Goal: Check status: Check status

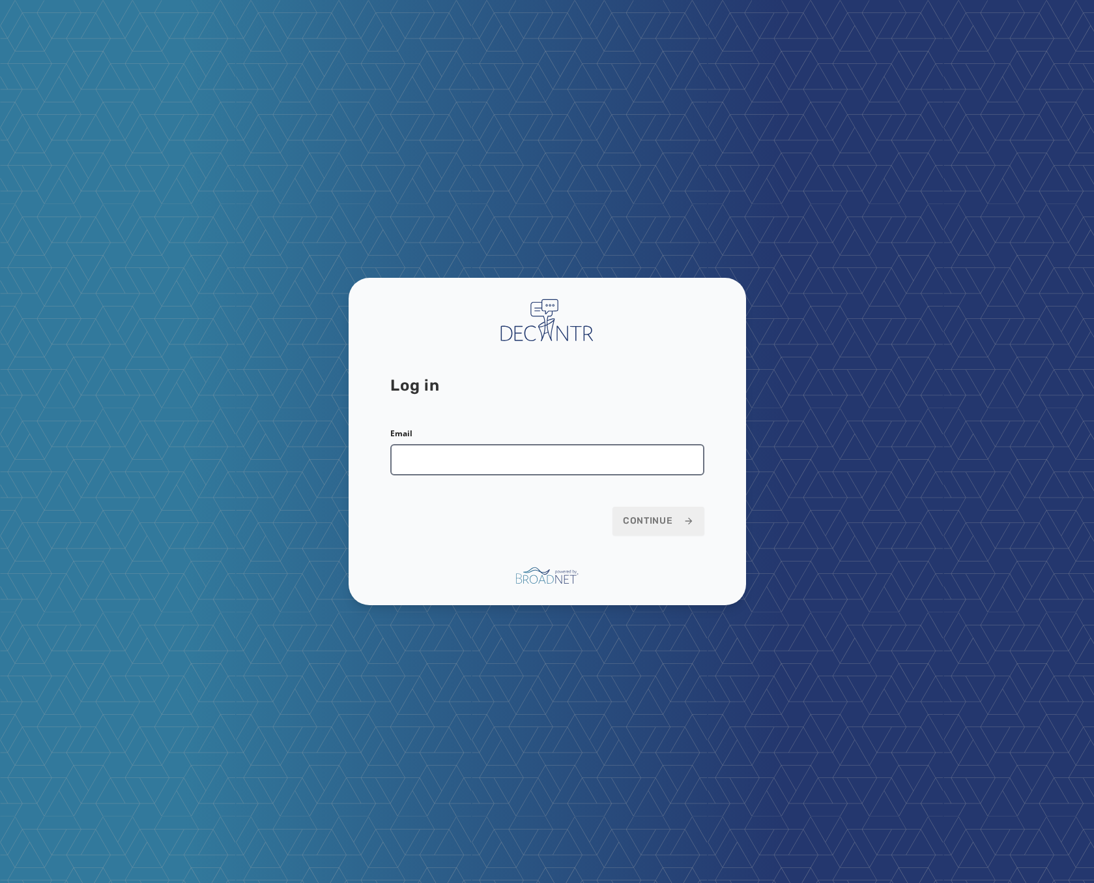
click at [478, 461] on input "Email" at bounding box center [547, 459] width 314 height 31
type input "**********"
click at [643, 523] on span "Continue" at bounding box center [658, 520] width 71 height 13
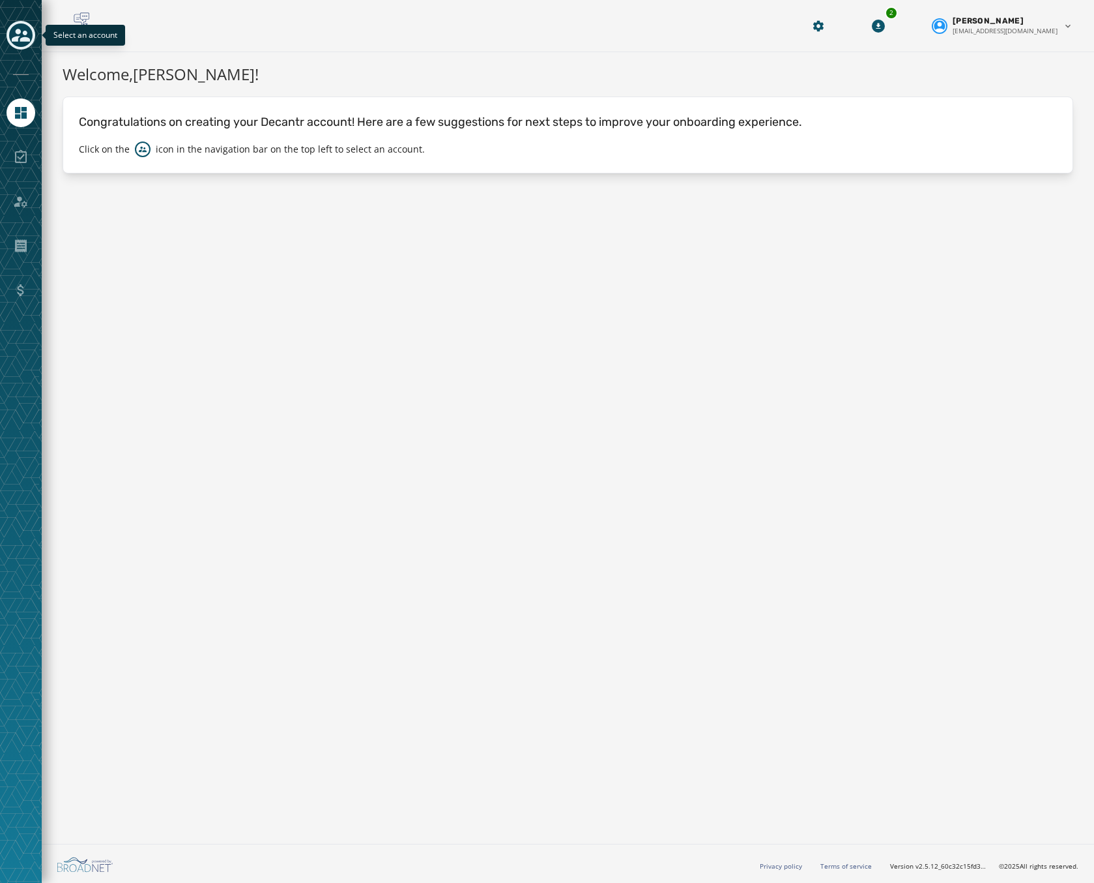
click at [28, 35] on icon "Toggle account select drawer" at bounding box center [21, 35] width 18 height 18
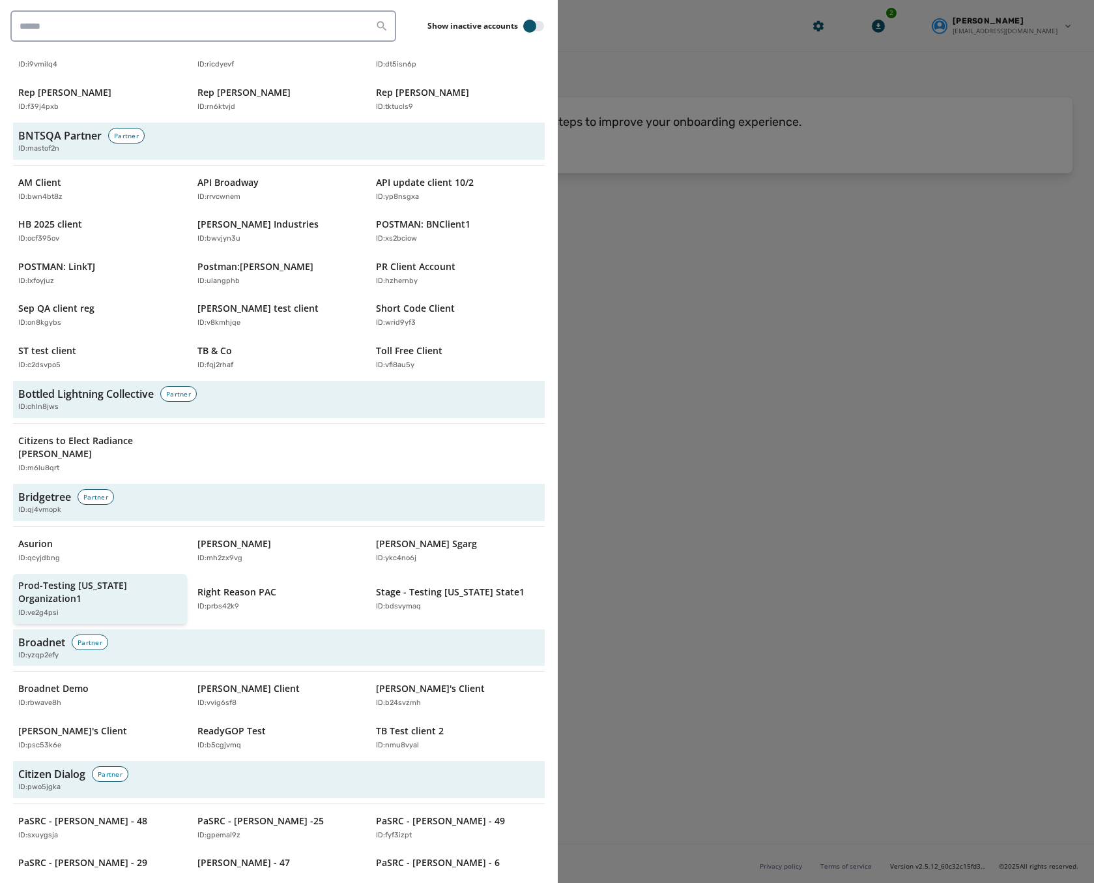
scroll to position [391, 0]
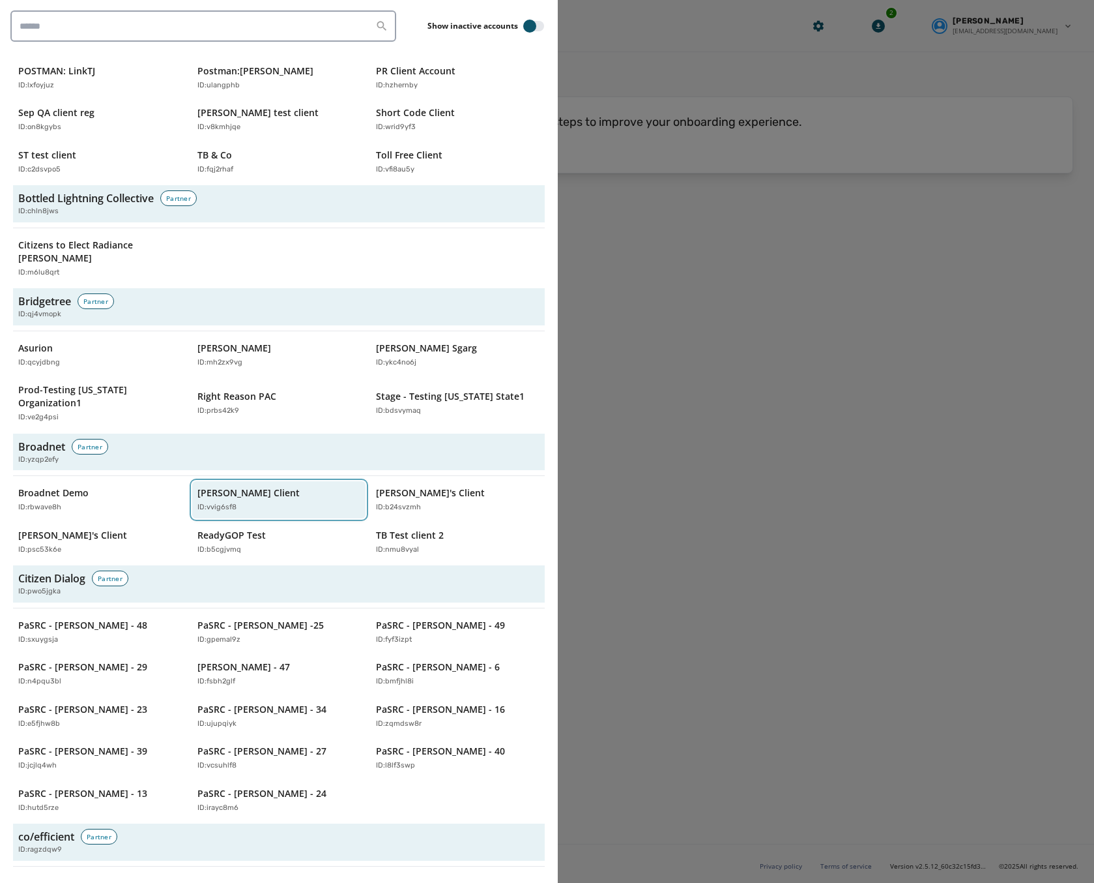
click at [201, 502] on p "ID: vvig6sf8" at bounding box center [217, 507] width 39 height 11
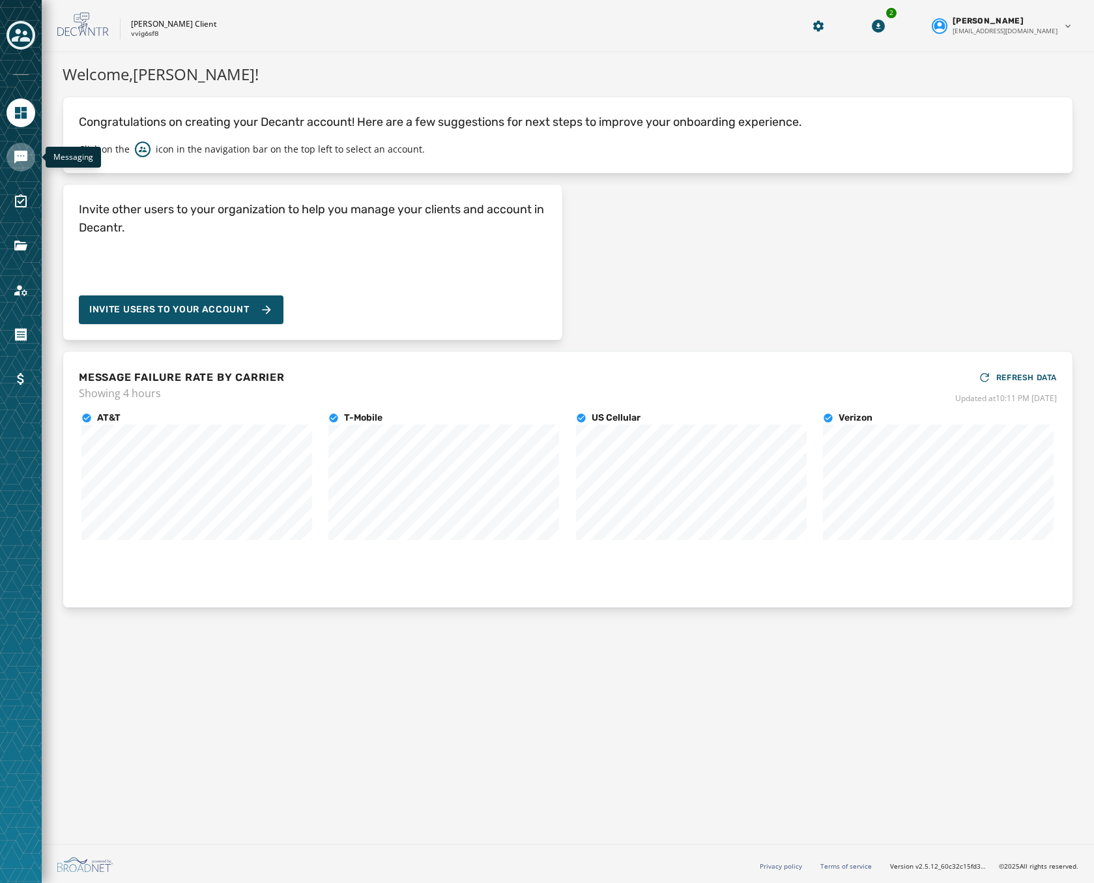
click at [27, 169] on link "Navigate to Messaging" at bounding box center [21, 157] width 29 height 29
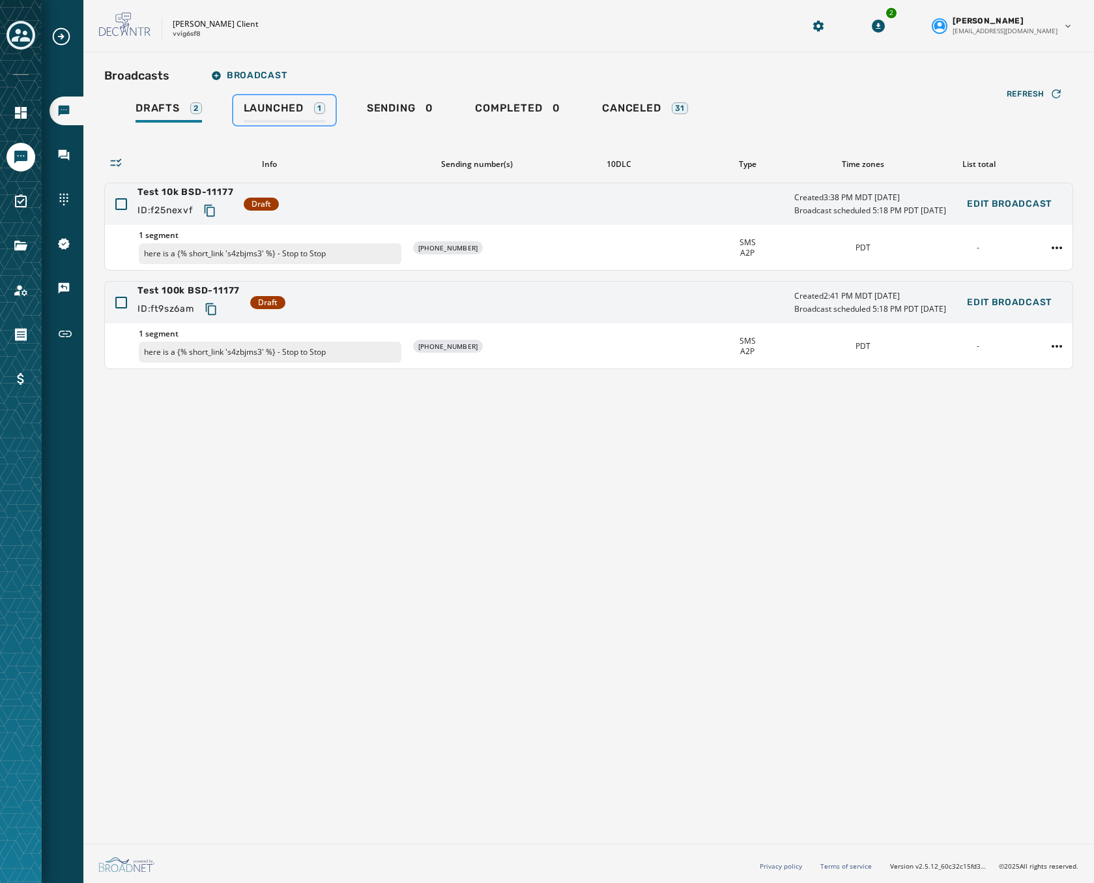
click at [274, 119] on div "Launched 1" at bounding box center [284, 112] width 81 height 21
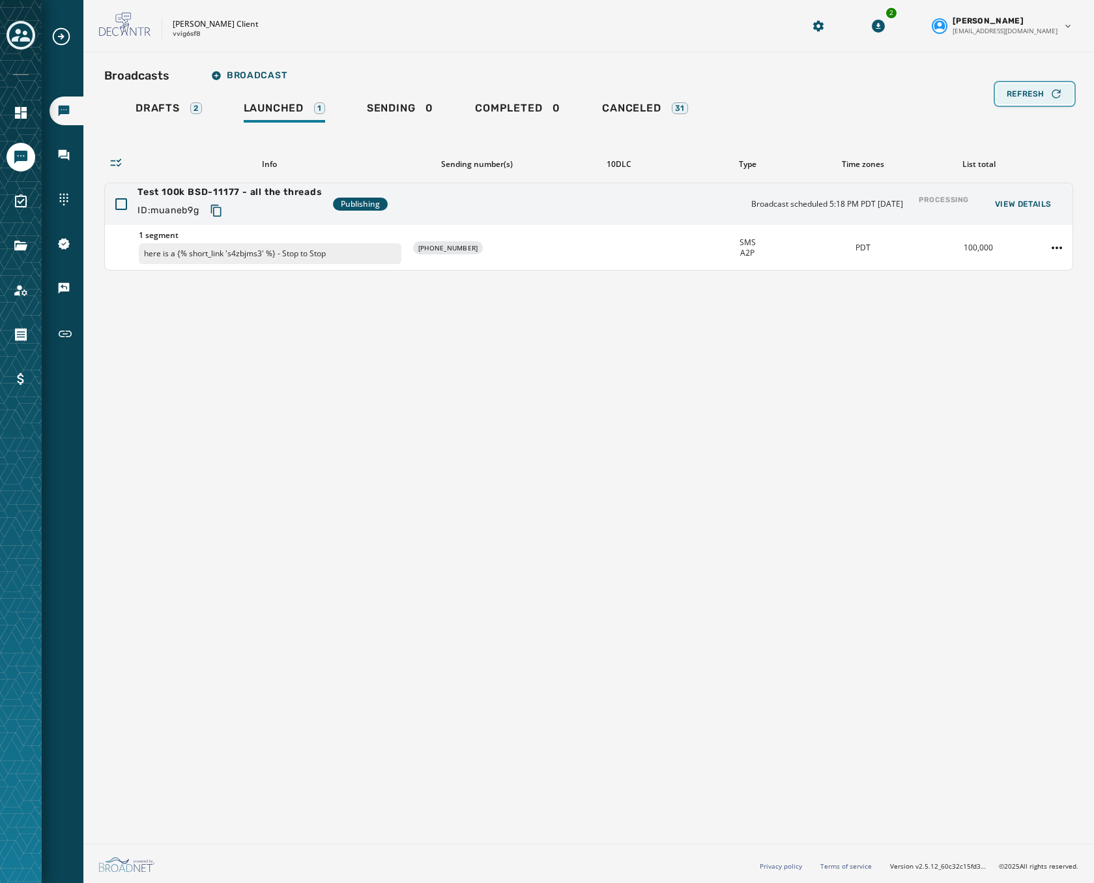
click at [1029, 104] on button "Refresh" at bounding box center [1035, 93] width 77 height 21
click at [26, 293] on icon "Navigate to Account" at bounding box center [20, 290] width 13 height 11
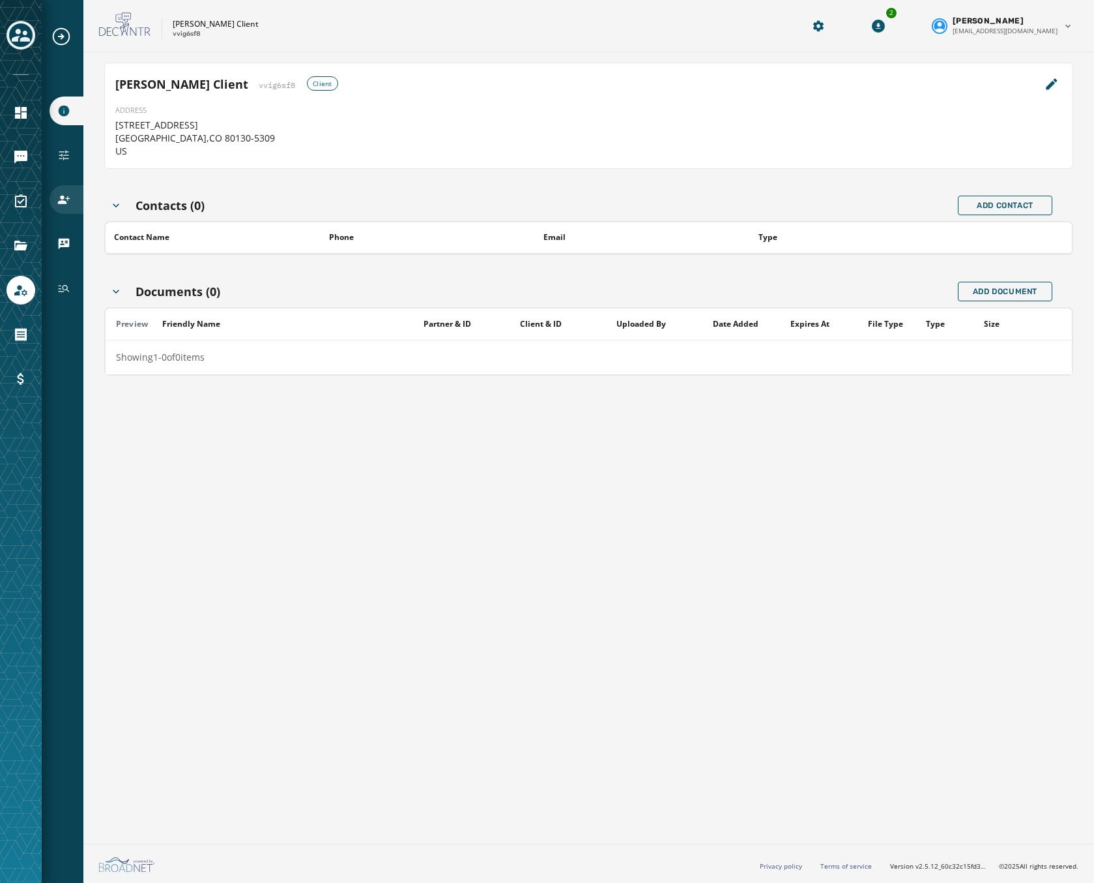
click at [59, 206] on div "Users" at bounding box center [67, 199] width 34 height 29
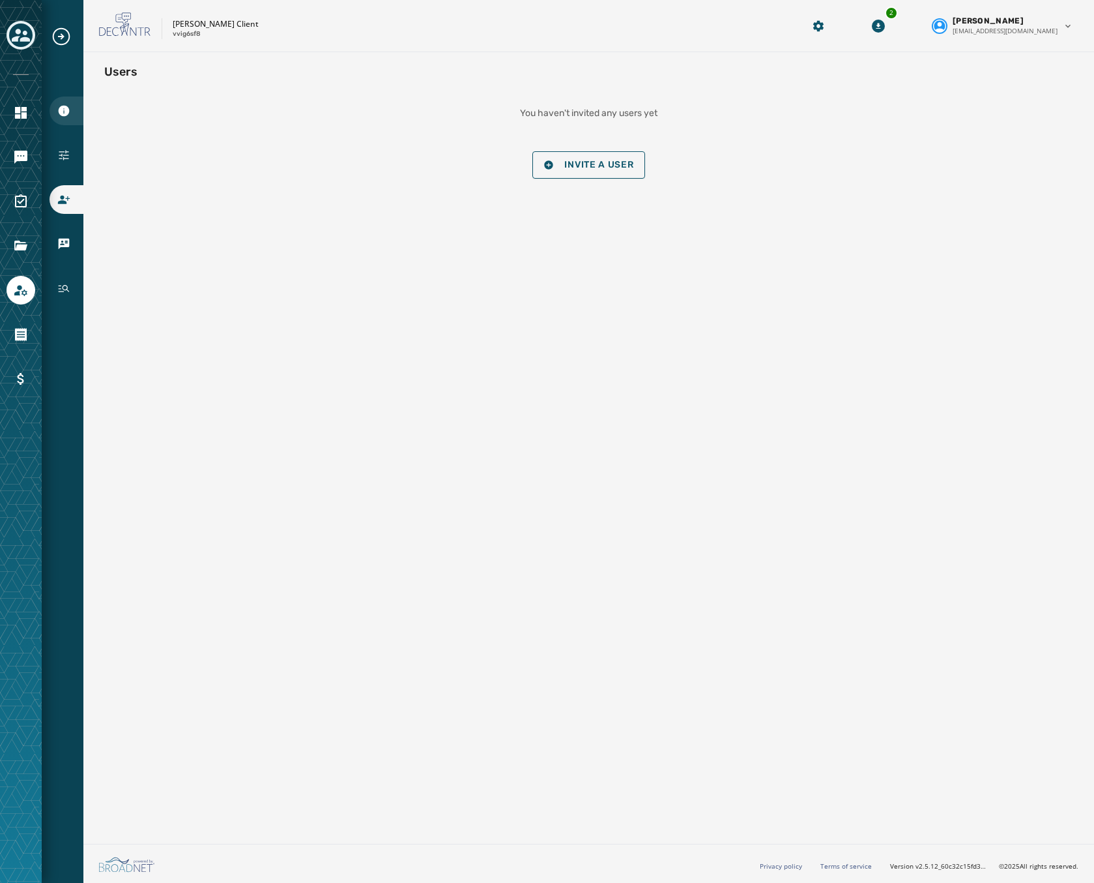
click at [59, 114] on icon "Navigate to Account Information" at bounding box center [63, 110] width 13 height 13
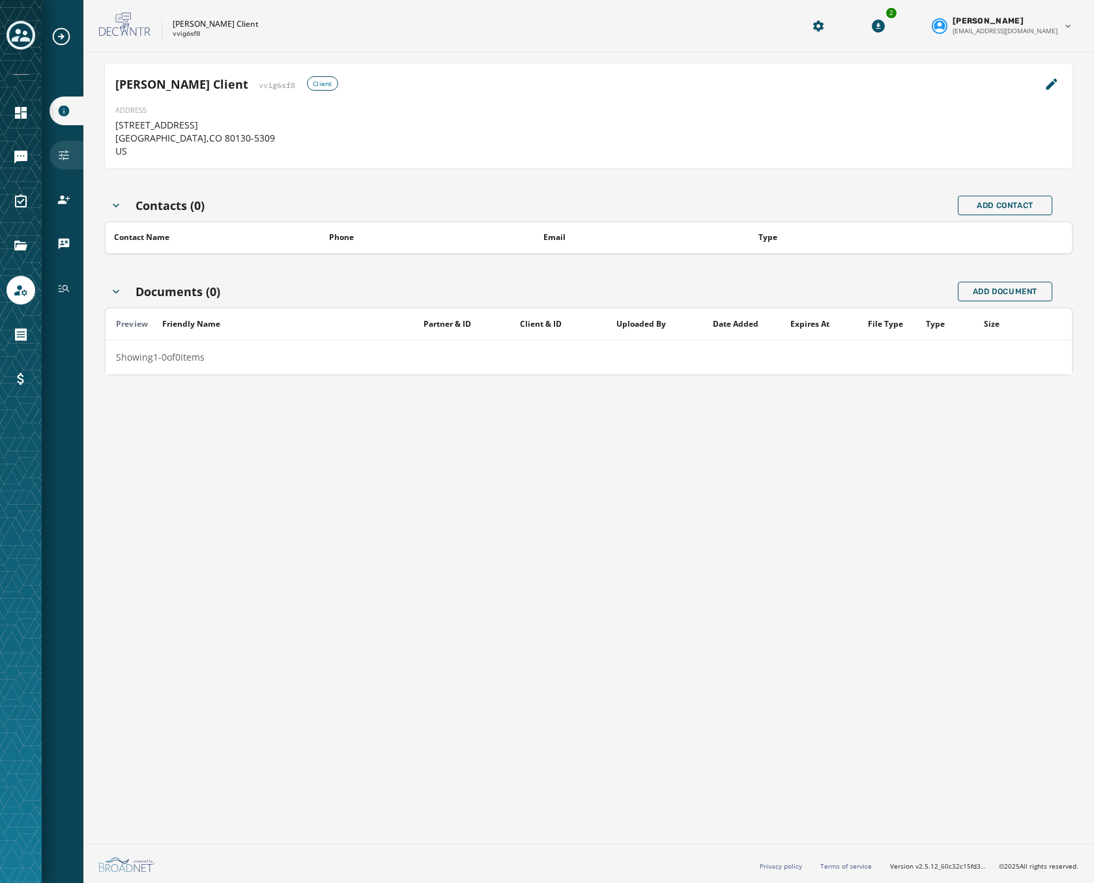
click at [66, 160] on icon "Navigate to Configuration" at bounding box center [63, 155] width 13 height 13
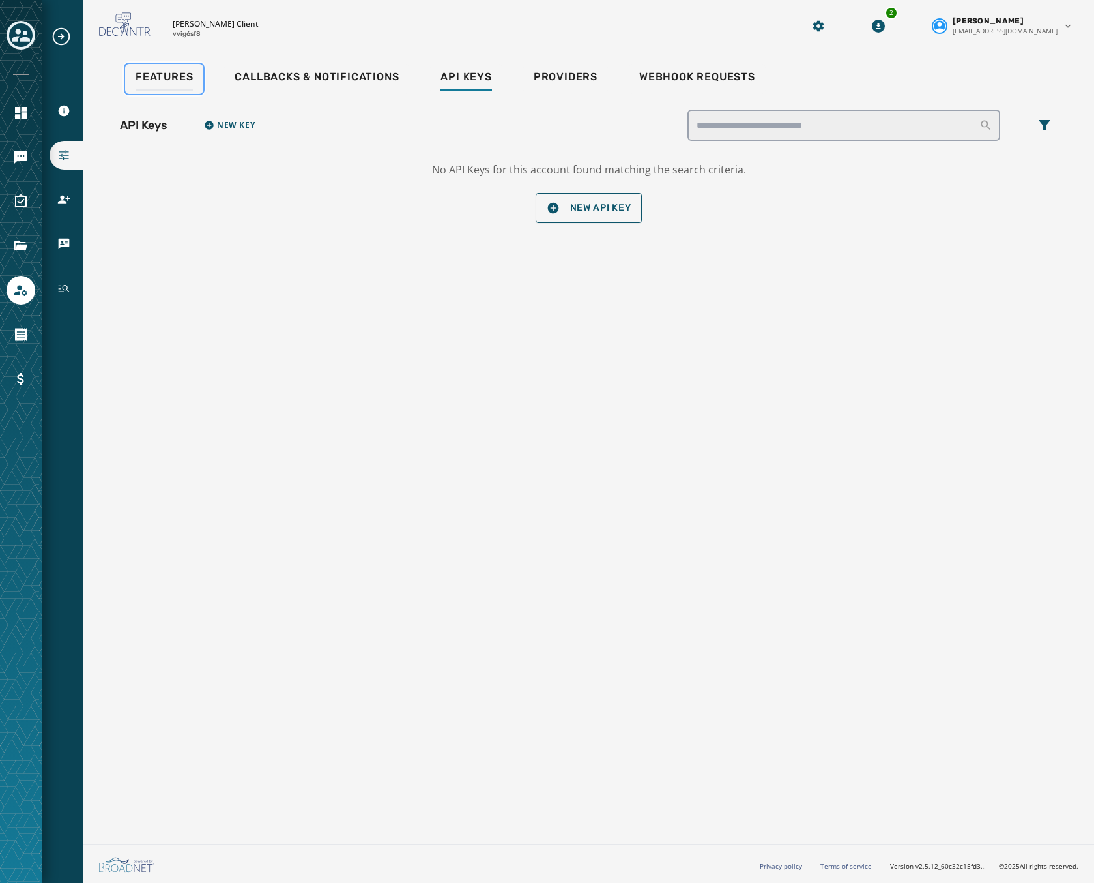
click at [141, 66] on link "Features" at bounding box center [164, 79] width 78 height 30
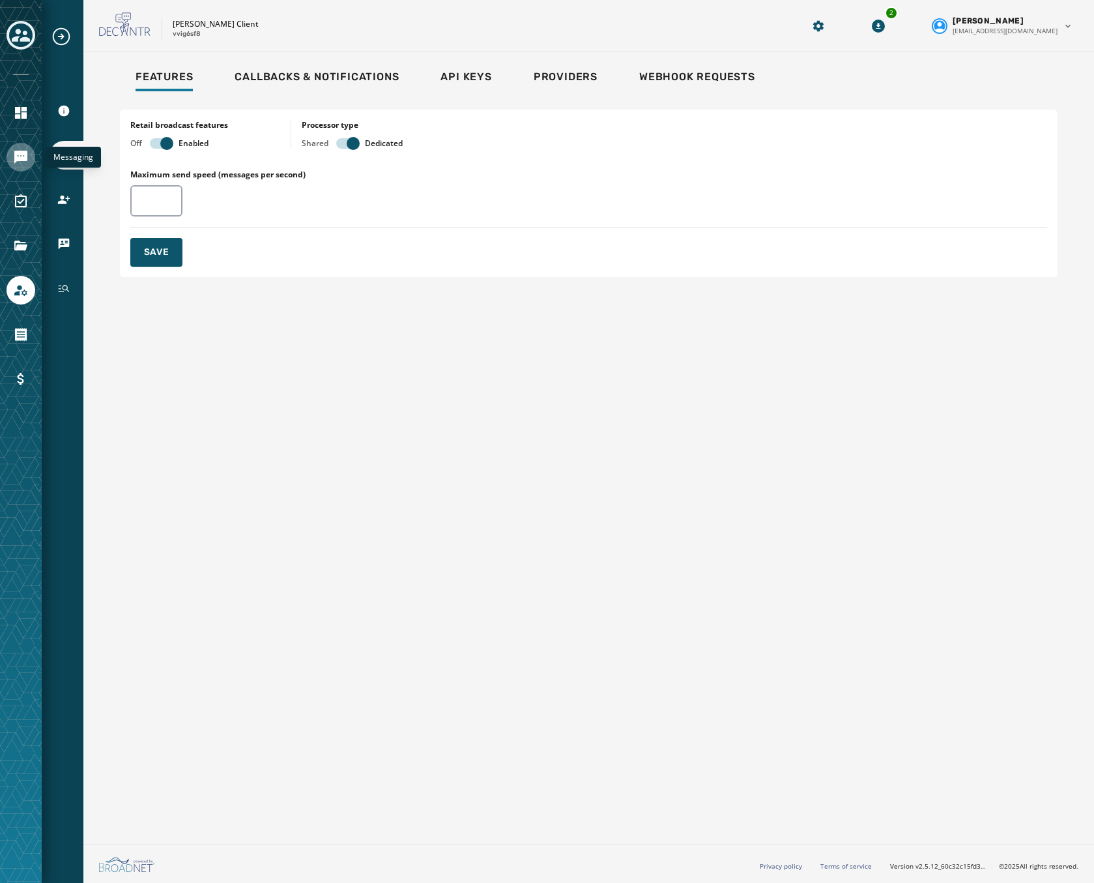
click at [21, 161] on icon "Navigate to Messaging" at bounding box center [20, 157] width 13 height 13
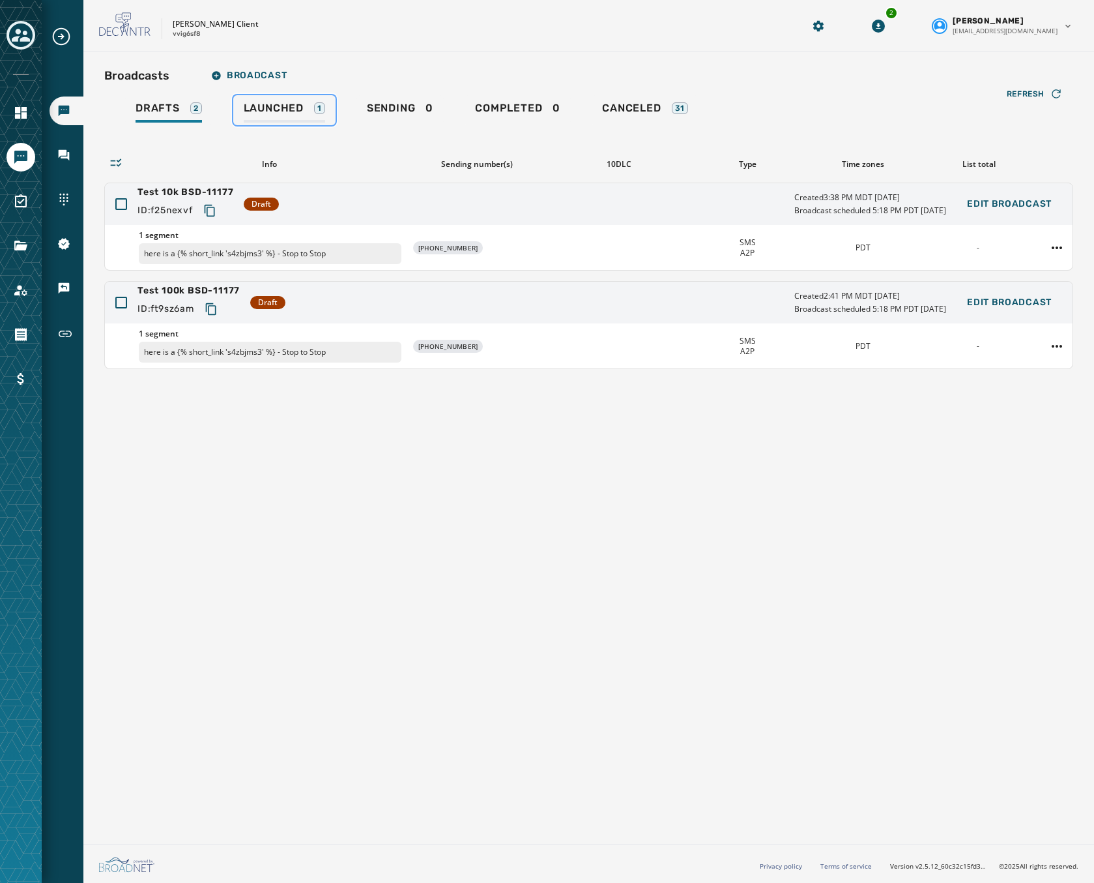
click at [239, 110] on link "Launched 1" at bounding box center [284, 110] width 102 height 30
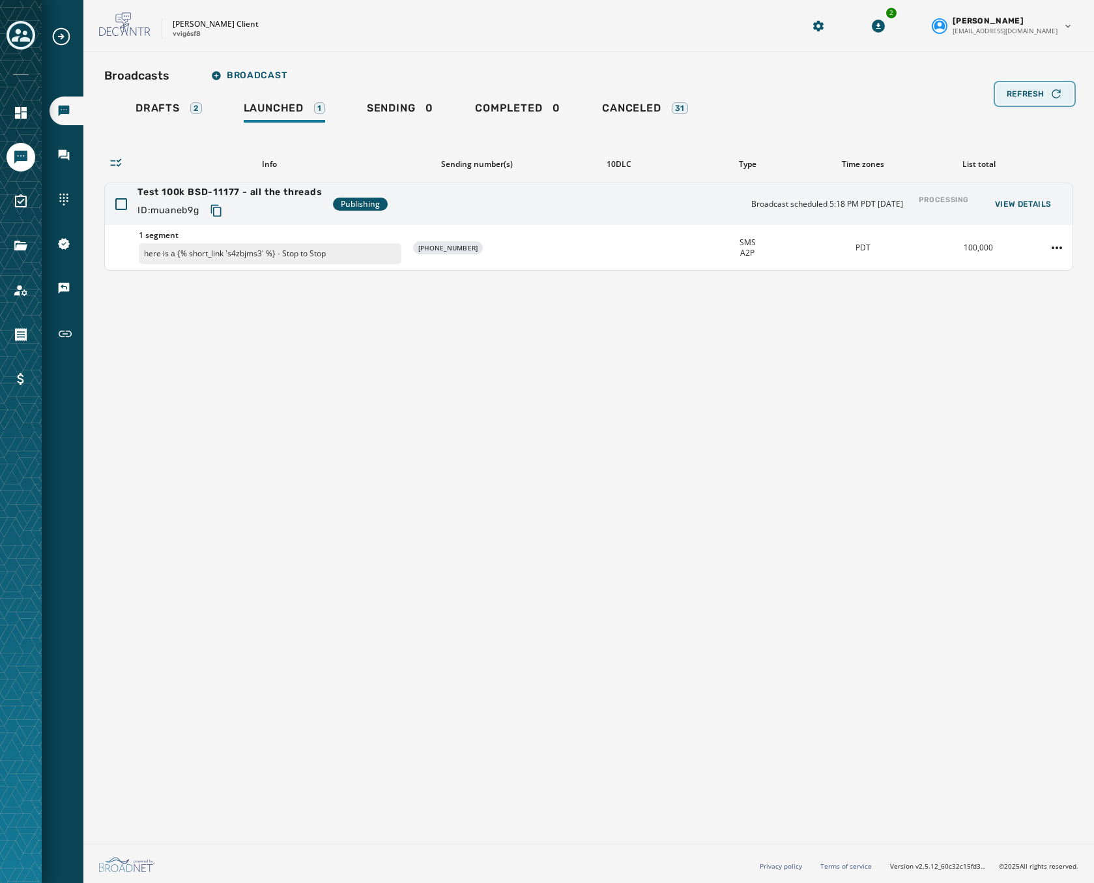
click at [1037, 96] on span "Refresh" at bounding box center [1026, 94] width 38 height 10
click at [1004, 199] on span "View Details" at bounding box center [1023, 204] width 57 height 10
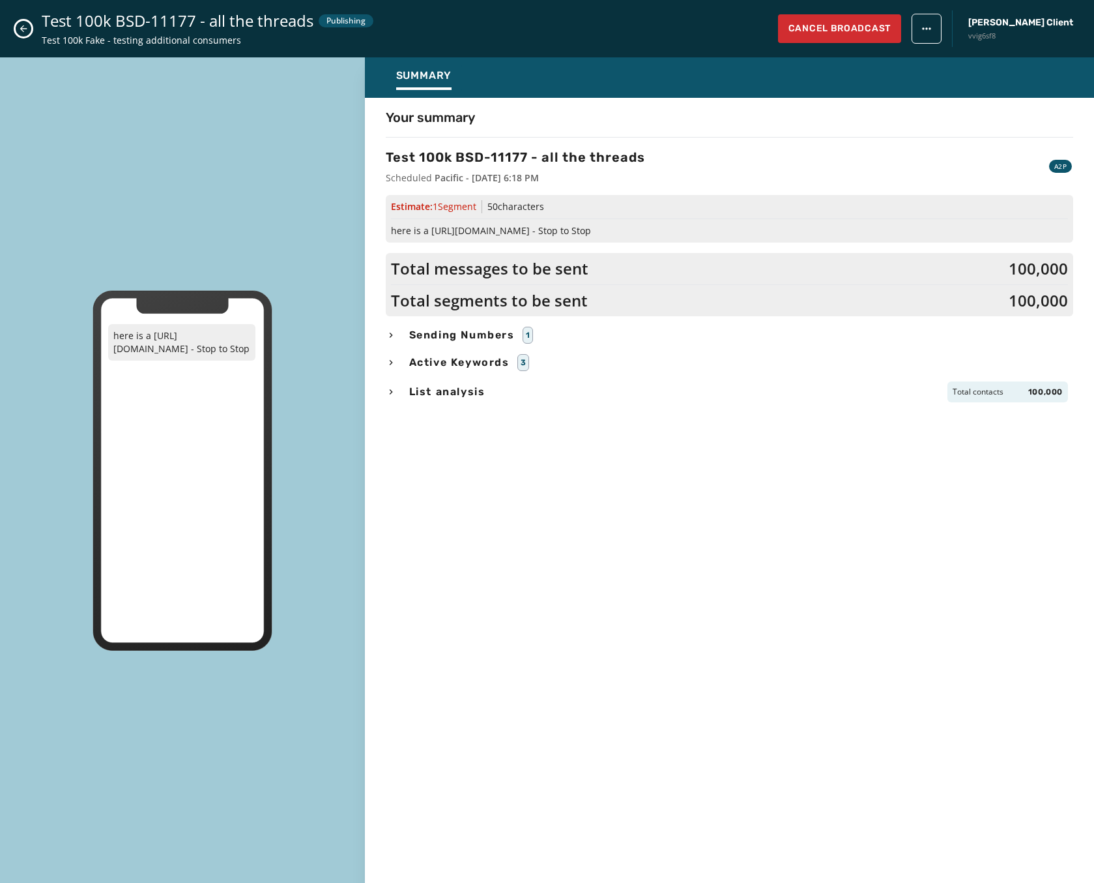
click at [26, 29] on icon "Close admin drawer" at bounding box center [23, 28] width 7 height 7
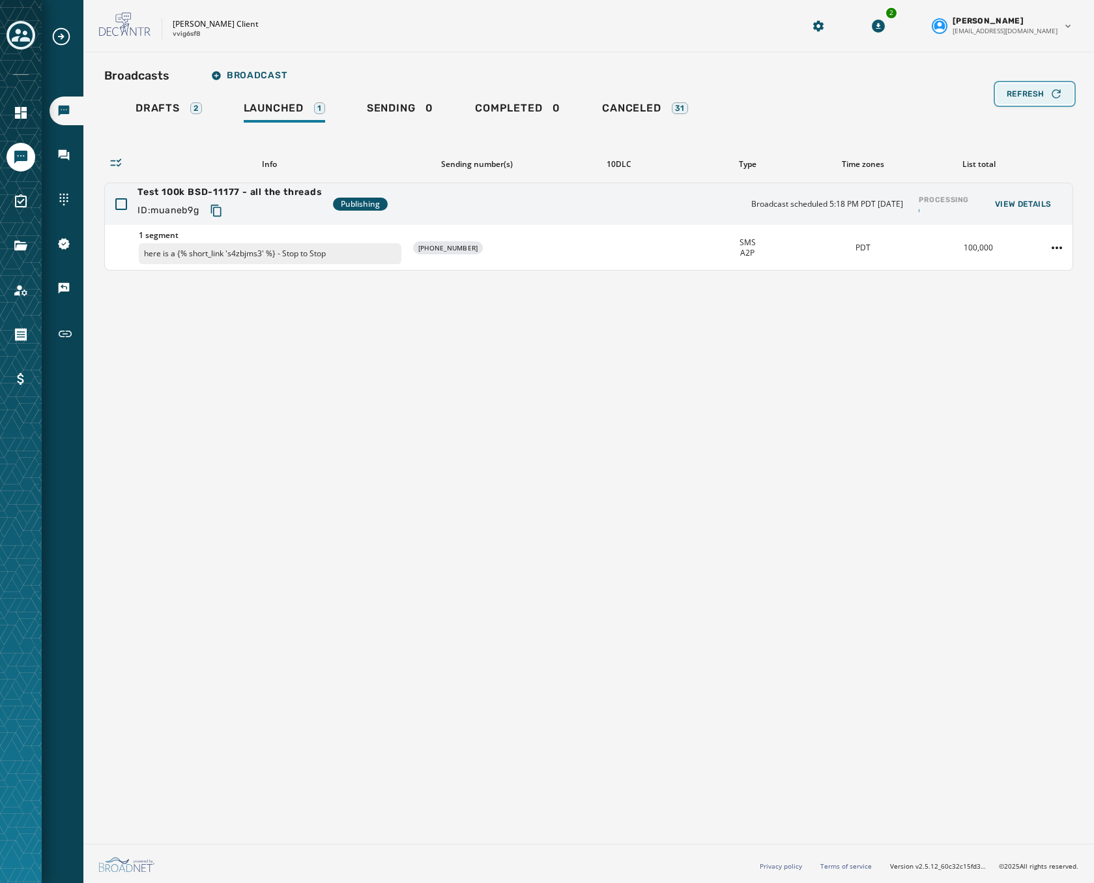
click at [1046, 87] on button "Refresh" at bounding box center [1035, 93] width 77 height 21
click at [1049, 93] on div "Refresh" at bounding box center [1035, 93] width 56 height 13
click at [1032, 95] on span "Refresh" at bounding box center [1026, 94] width 38 height 10
click at [1044, 86] on button "Refresh" at bounding box center [1035, 93] width 77 height 21
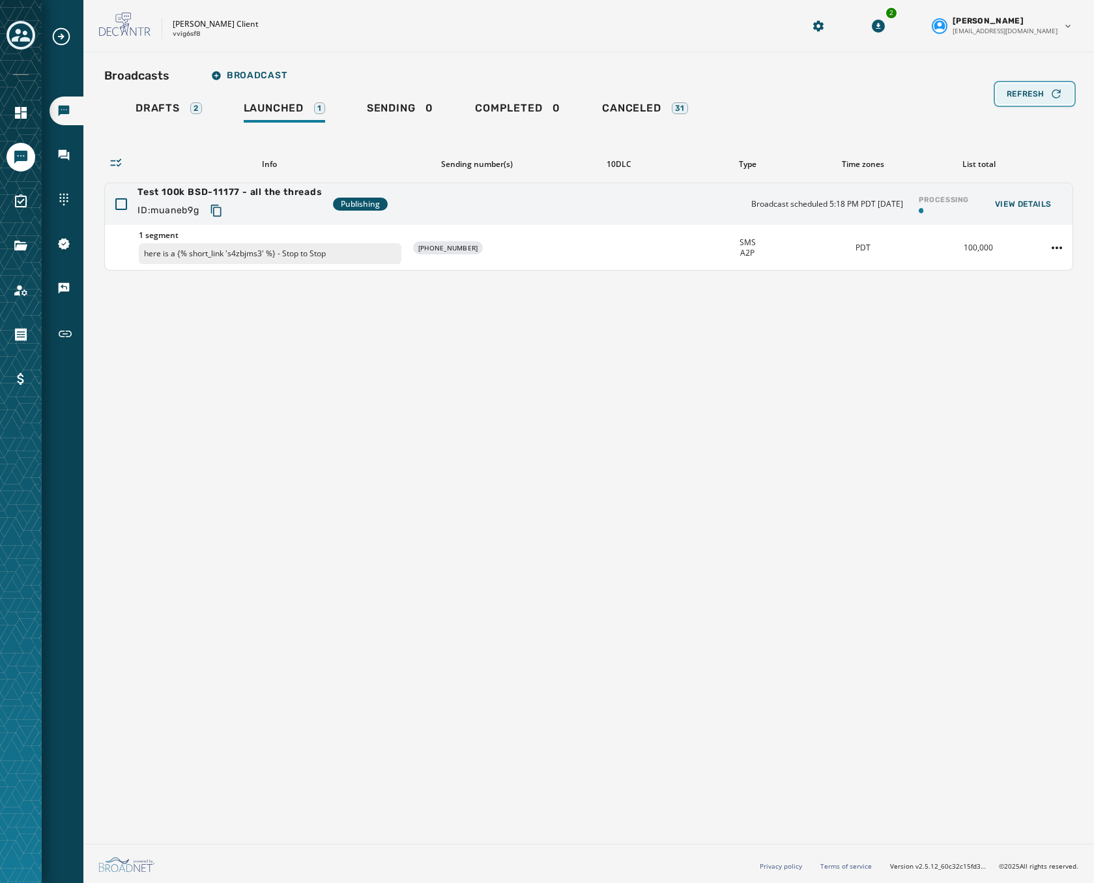
click at [1050, 95] on icon "button" at bounding box center [1056, 93] width 13 height 13
click at [1031, 93] on span "Refresh" at bounding box center [1026, 94] width 38 height 10
click at [1021, 93] on span "Refresh" at bounding box center [1026, 94] width 38 height 10
click at [1022, 92] on span "Refresh" at bounding box center [1026, 94] width 38 height 10
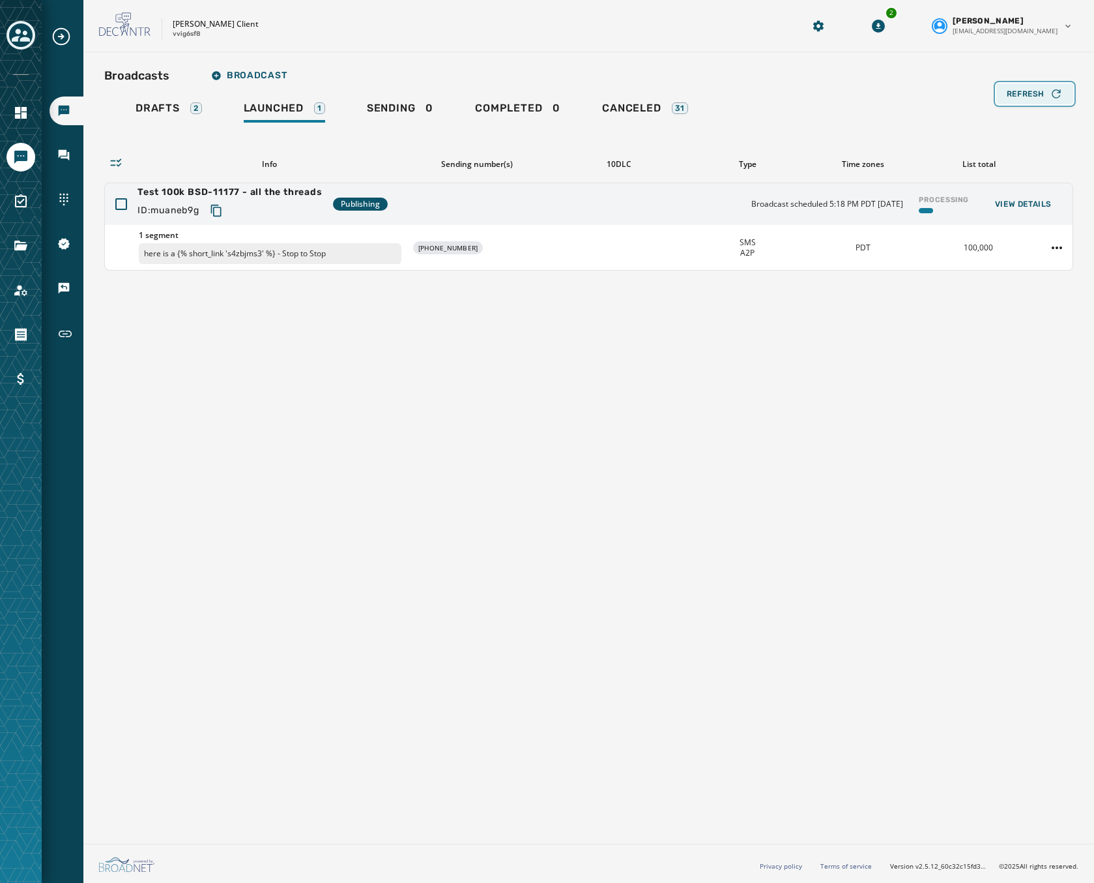
click at [1022, 92] on span "Refresh" at bounding box center [1026, 94] width 38 height 10
click at [1035, 92] on span "Refresh" at bounding box center [1026, 94] width 38 height 10
click at [1042, 85] on button "Refresh" at bounding box center [1035, 93] width 77 height 21
click at [1039, 91] on span "Refresh" at bounding box center [1026, 94] width 38 height 10
click at [1023, 96] on span "Refresh" at bounding box center [1026, 94] width 38 height 10
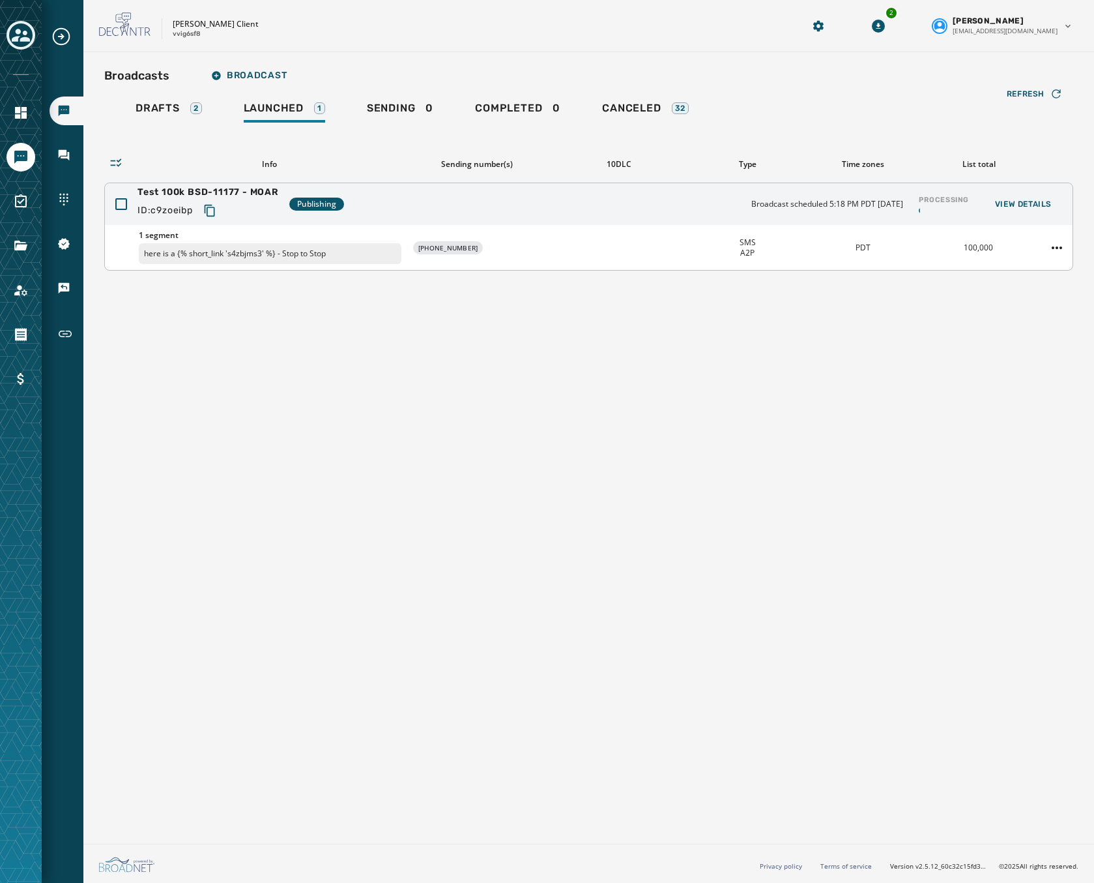
click at [940, 212] on div at bounding box center [944, 210] width 50 height 5
click at [1031, 94] on span "Refresh" at bounding box center [1026, 94] width 38 height 10
click at [1032, 90] on span "Refresh" at bounding box center [1026, 94] width 38 height 10
click at [1032, 92] on span "Refresh" at bounding box center [1026, 94] width 38 height 10
click at [1019, 94] on span "Refresh" at bounding box center [1026, 94] width 38 height 10
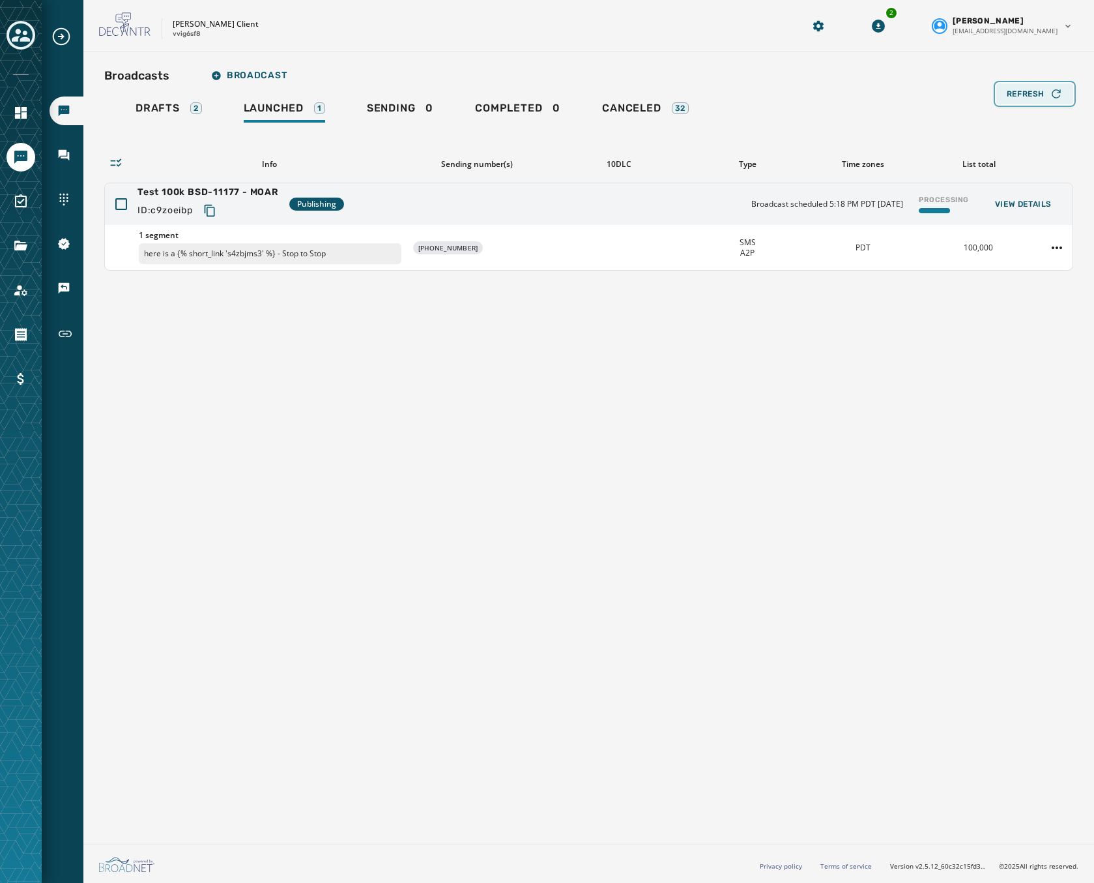
click at [1019, 94] on span "Refresh" at bounding box center [1026, 94] width 38 height 10
click at [1030, 98] on span "Refresh" at bounding box center [1026, 94] width 38 height 10
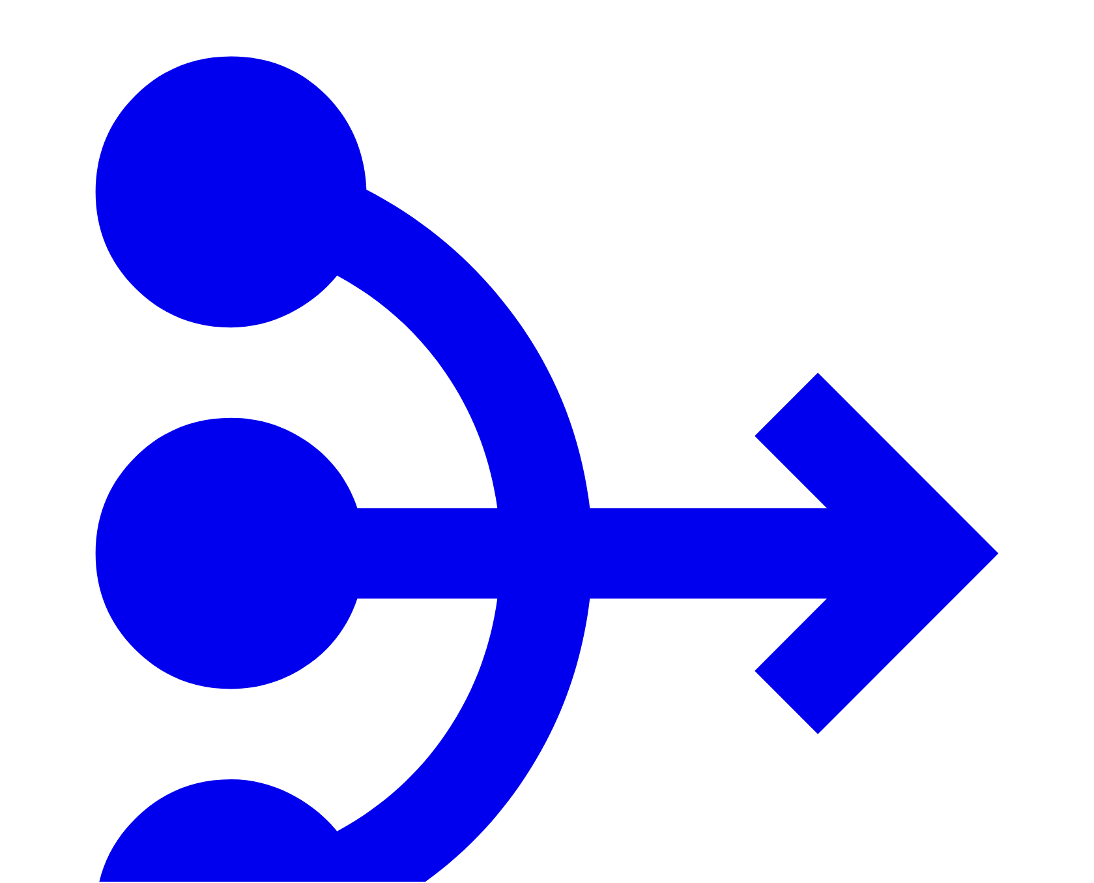
scroll to position [1675, 0]
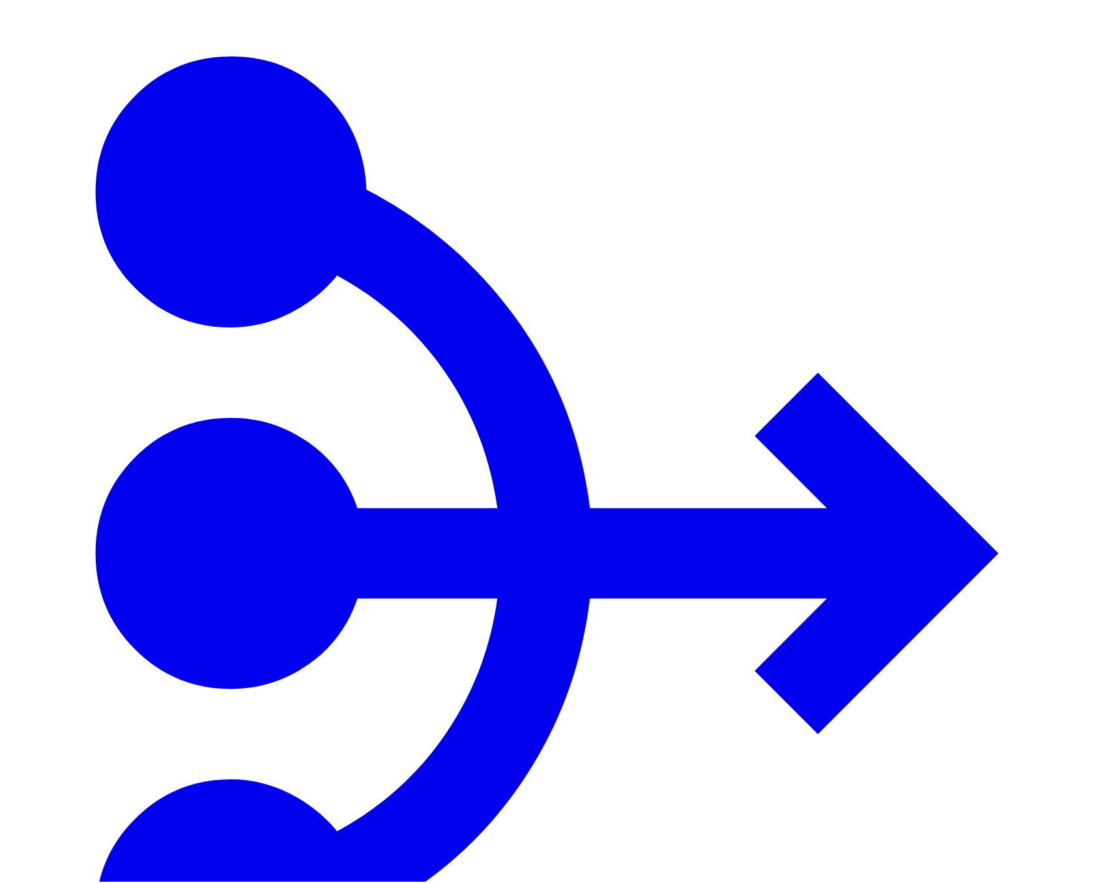
scroll to position [110, 0]
